Goal: Task Accomplishment & Management: Manage account settings

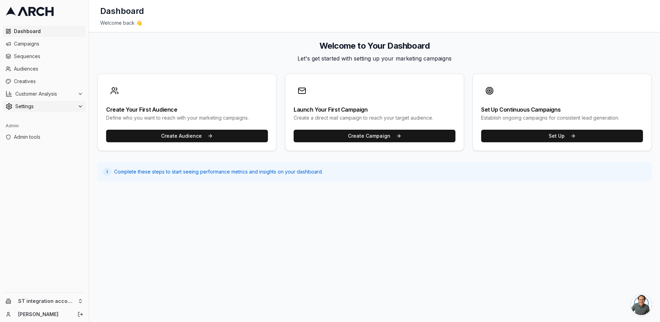
click at [46, 106] on span "Settings" at bounding box center [44, 106] width 59 height 7
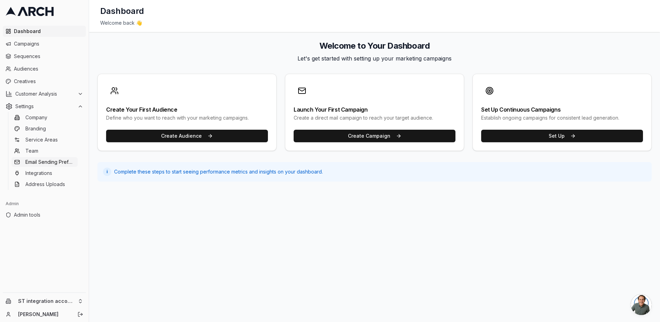
click at [41, 164] on span "Email Sending Preferences" at bounding box center [49, 162] width 49 height 7
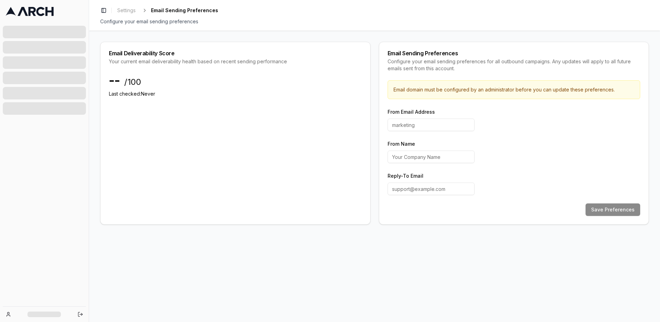
type input "hello"
type input "Arch"
type input "[EMAIL_ADDRESS][DOMAIN_NAME]"
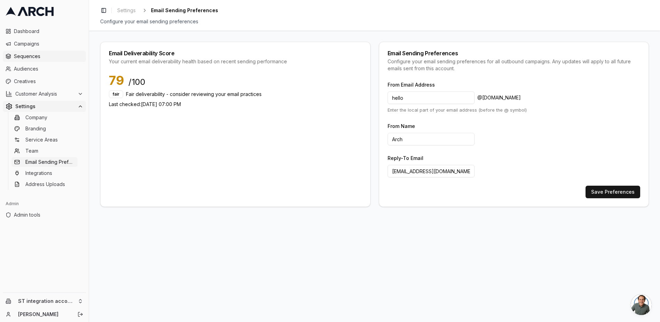
click at [39, 56] on span "Sequences" at bounding box center [48, 56] width 69 height 7
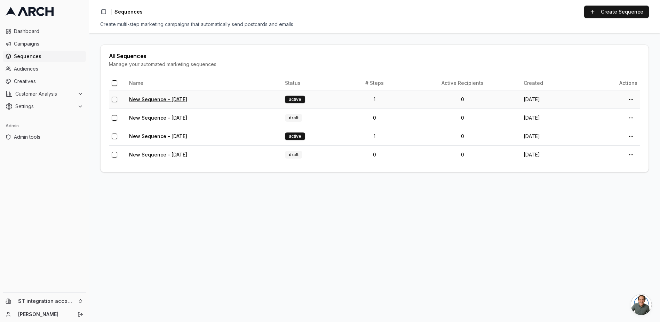
click at [185, 101] on link "New Sequence - Aug 21, 2025" at bounding box center [158, 99] width 58 height 6
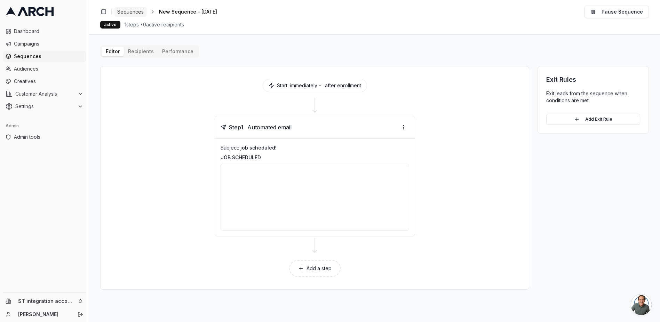
click at [129, 11] on span "Sequences" at bounding box center [130, 11] width 26 height 7
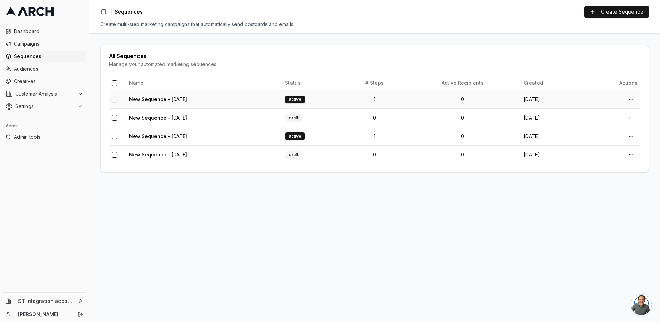
click at [170, 99] on link "New Sequence - Aug 21, 2025" at bounding box center [158, 99] width 58 height 6
